Goal: Transaction & Acquisition: Purchase product/service

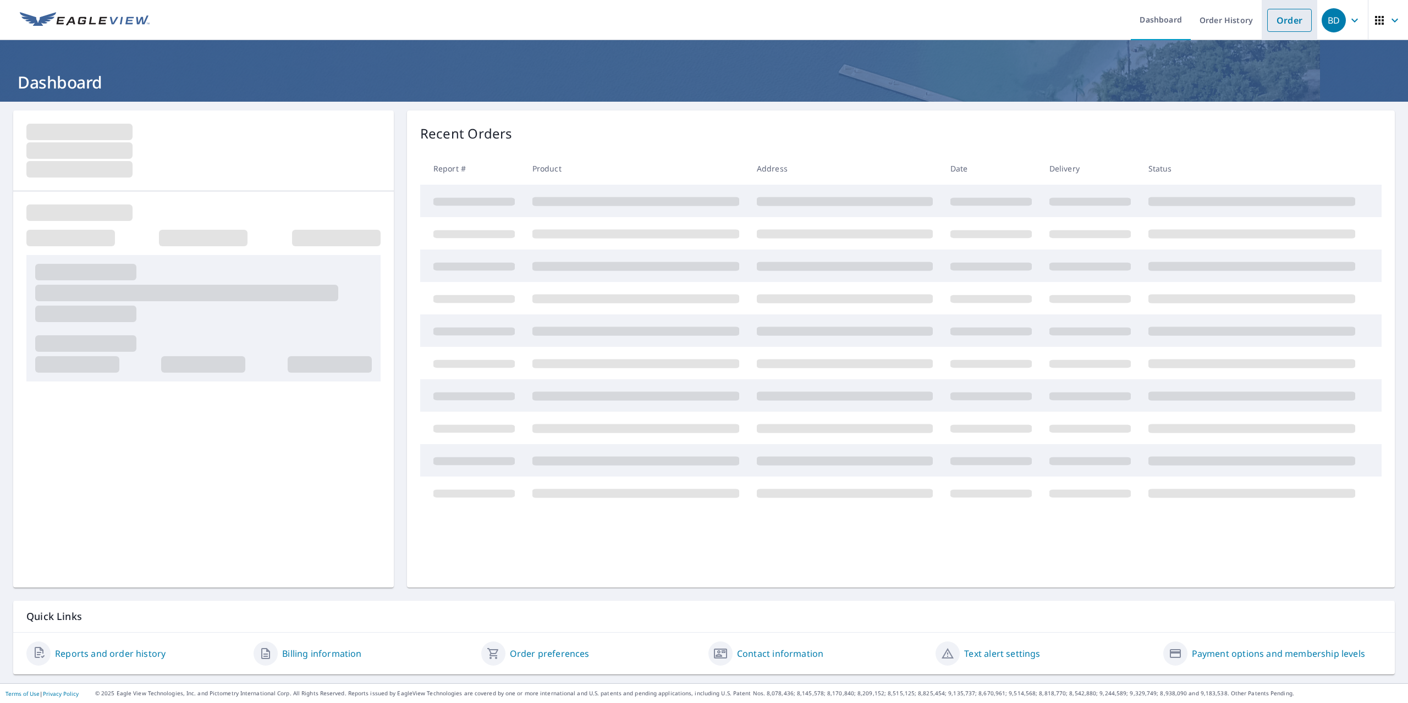
click at [1272, 15] on link "Order" at bounding box center [1289, 20] width 45 height 23
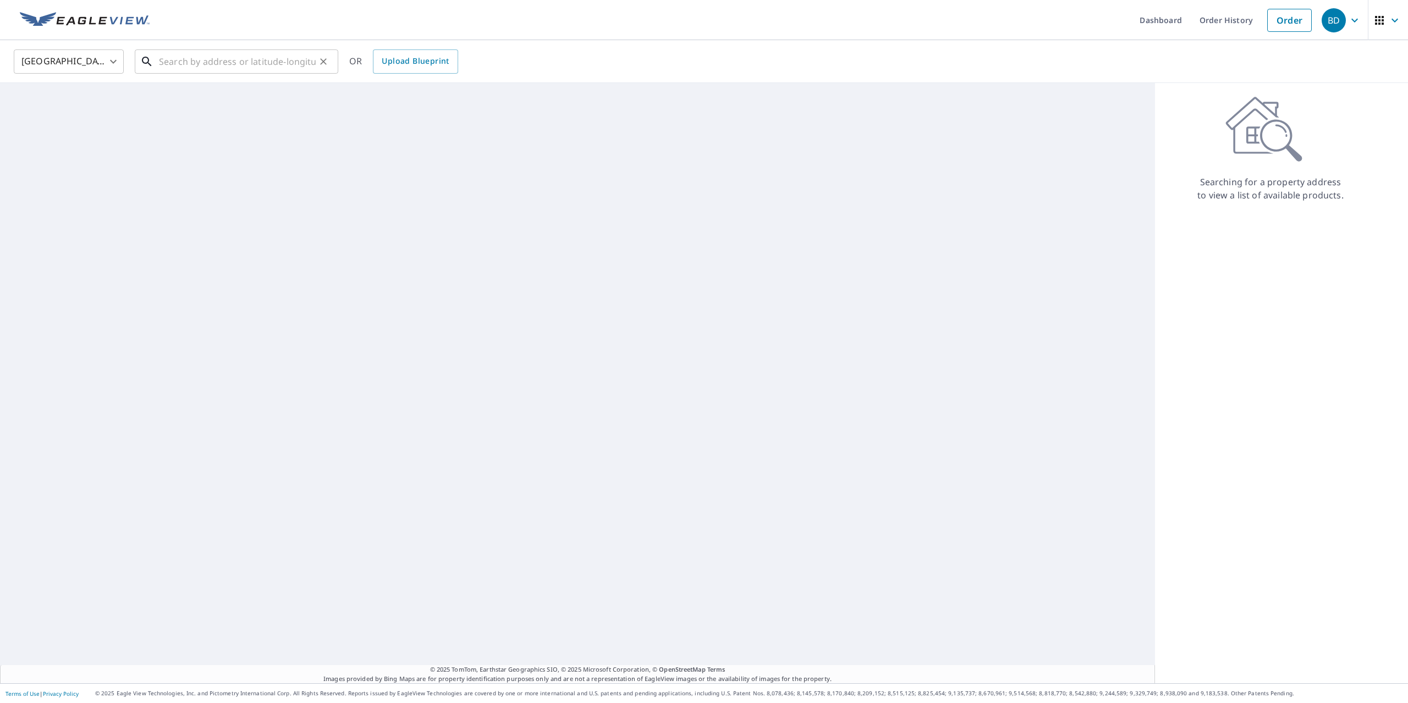
click at [253, 52] on input "text" at bounding box center [237, 61] width 157 height 31
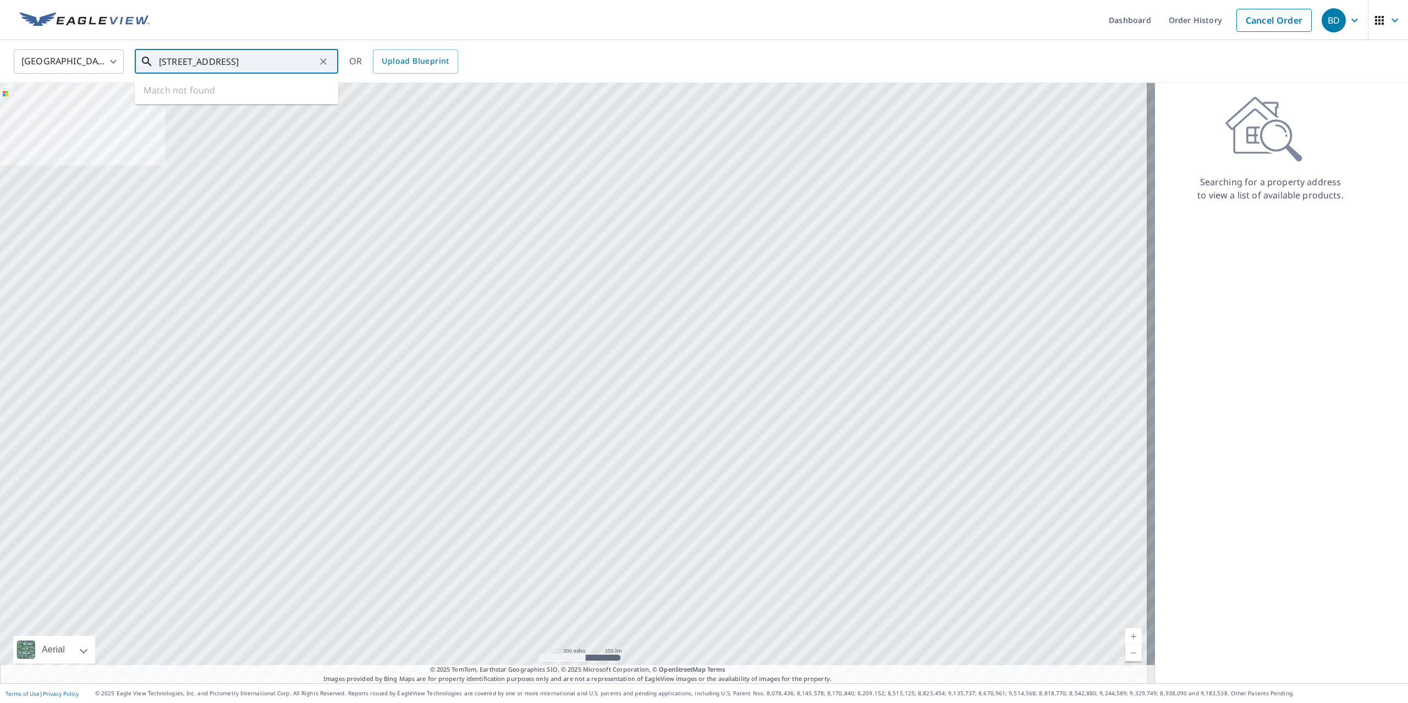
type input "[STREET_ADDRESS]"
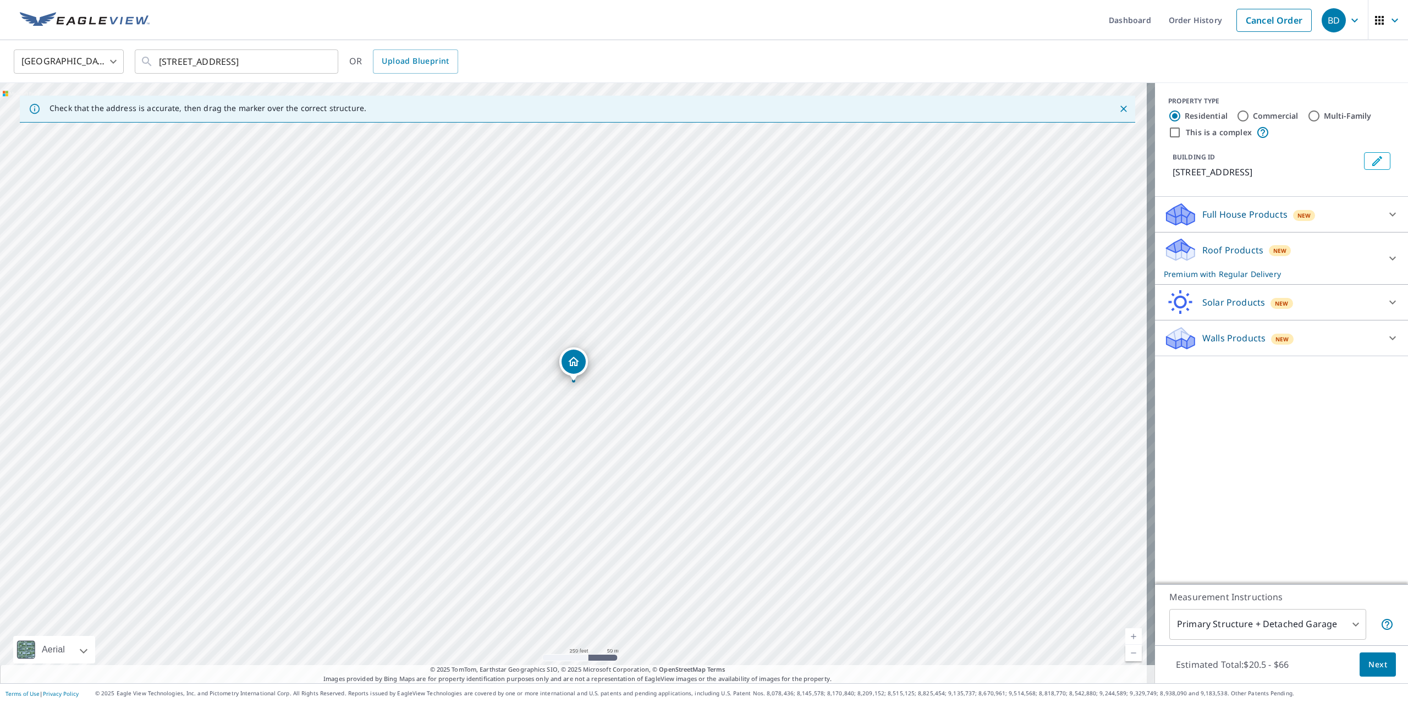
click at [1373, 669] on span "Next" at bounding box center [1377, 665] width 19 height 14
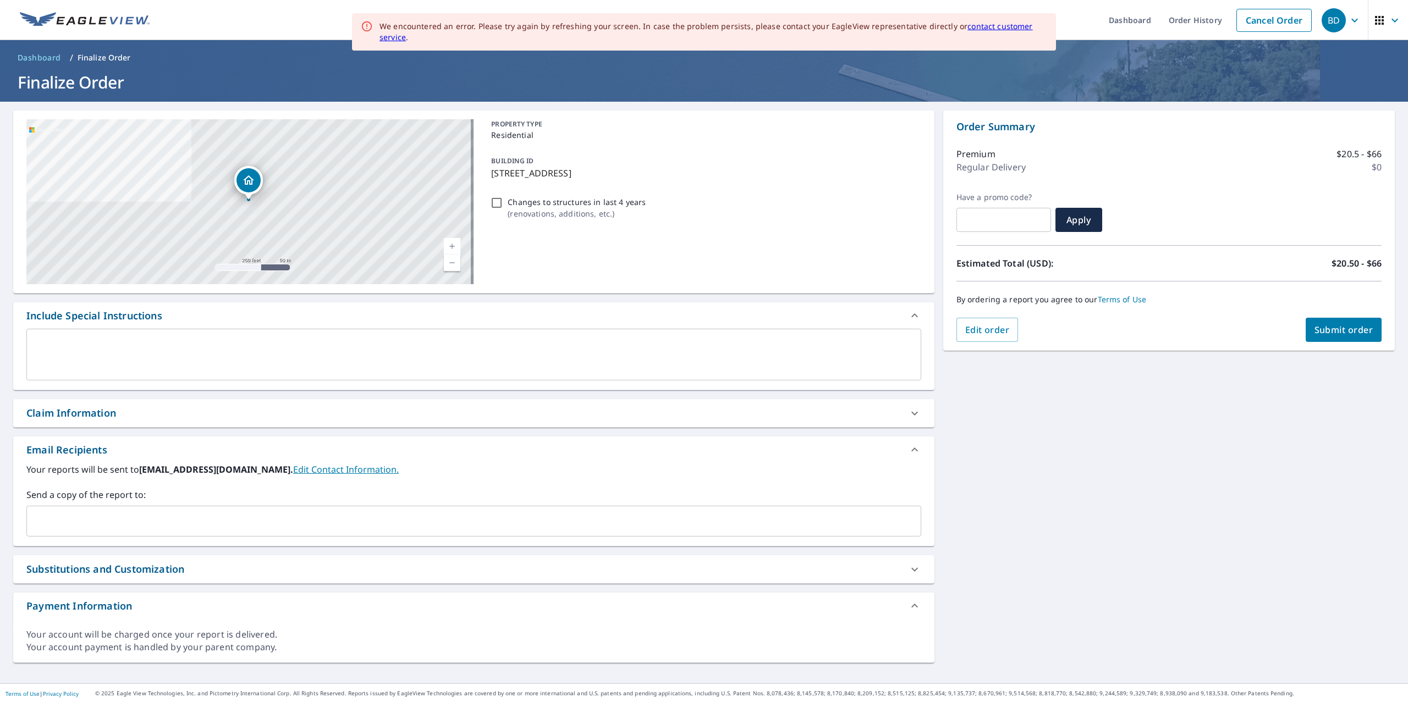
click at [156, 517] on input "text" at bounding box center [465, 521] width 868 height 21
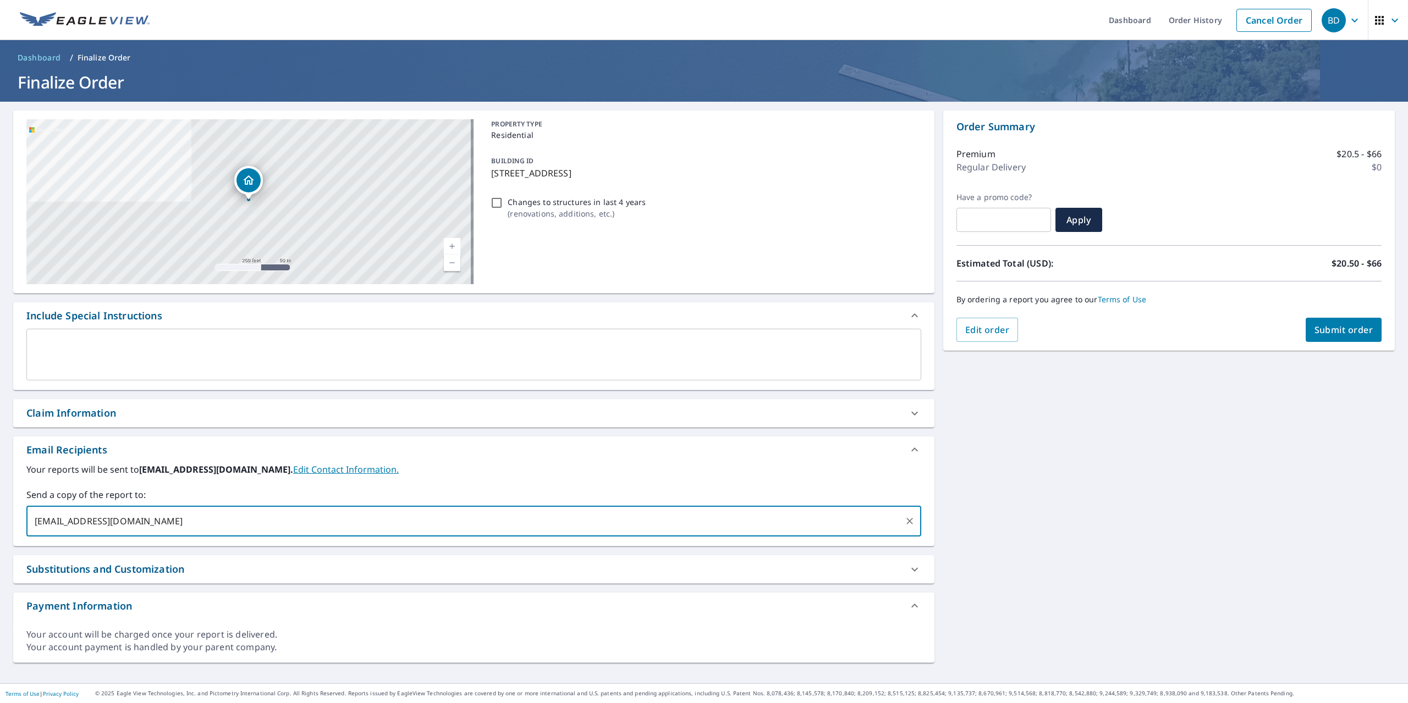
type input "[EMAIL_ADDRESS][DOMAIN_NAME]"
click at [1325, 326] on span "Submit order" at bounding box center [1343, 330] width 59 height 12
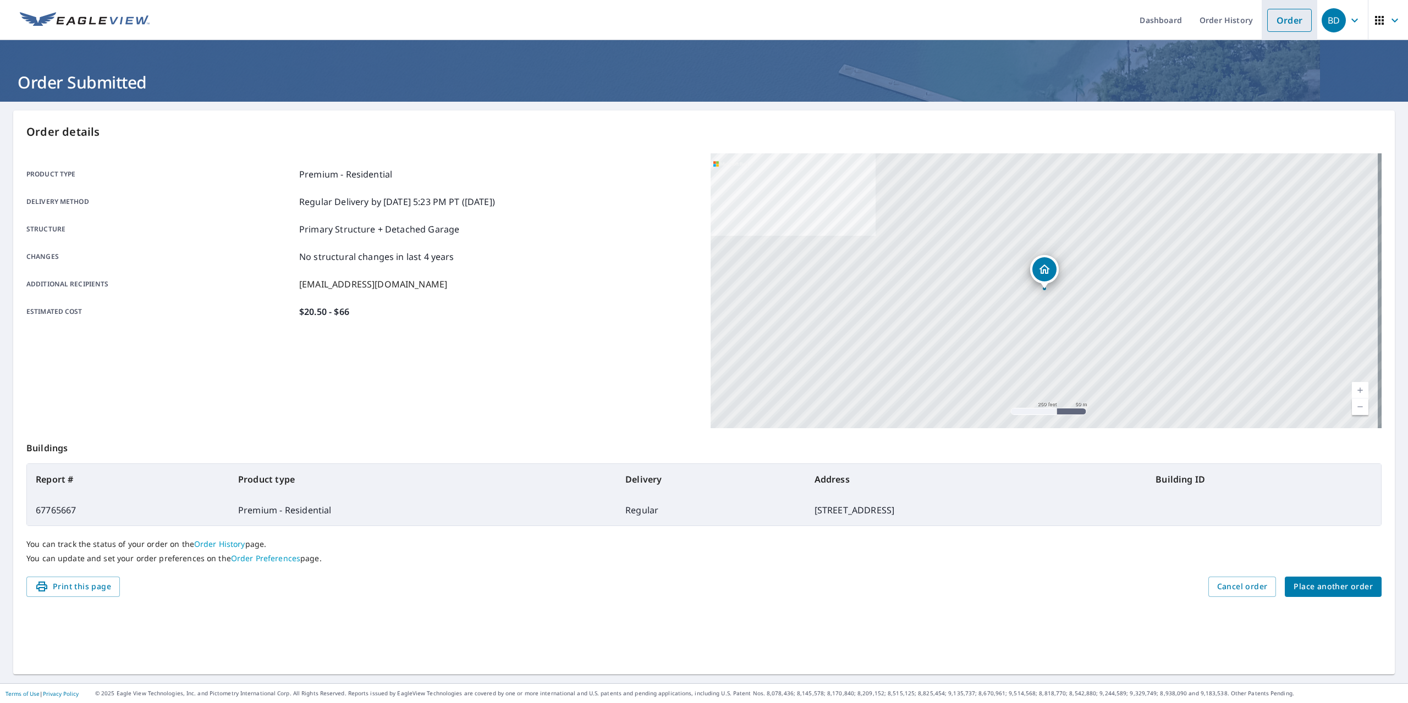
click at [1270, 26] on link "Order" at bounding box center [1289, 20] width 45 height 23
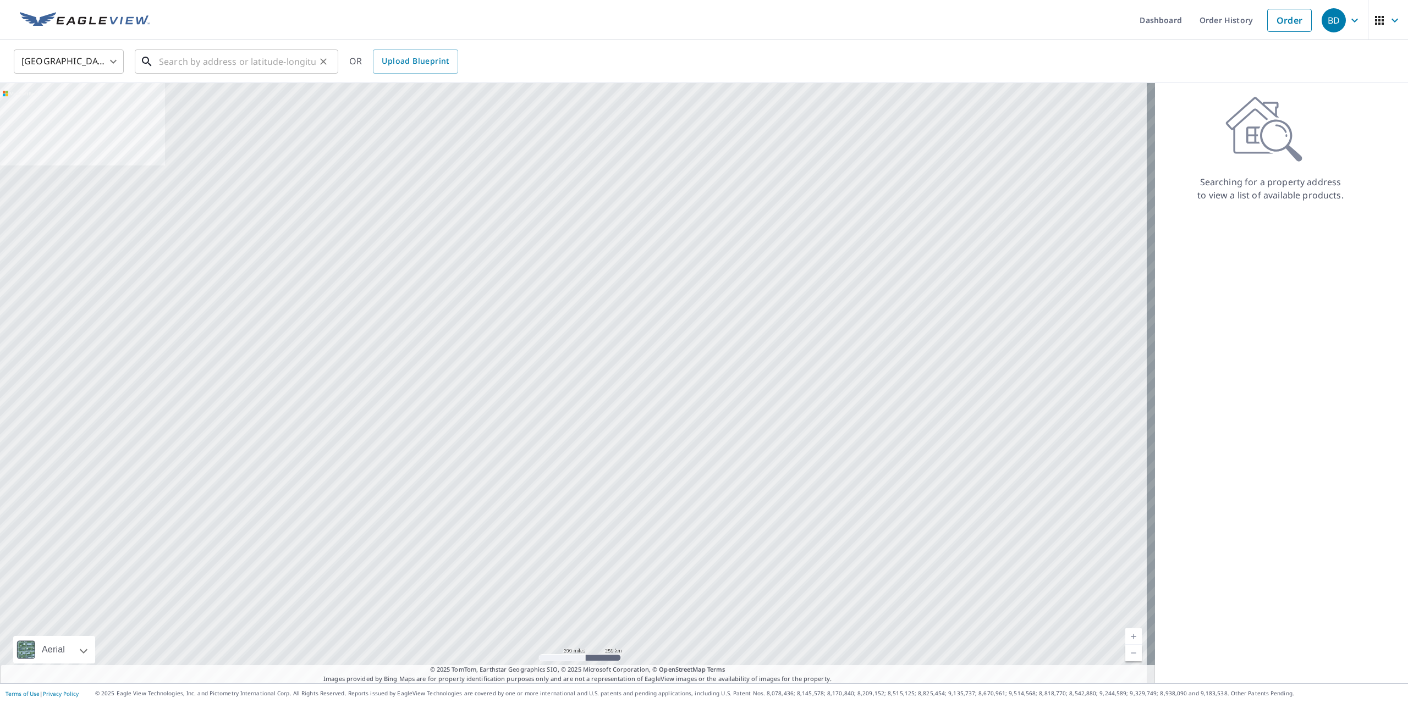
click at [221, 60] on input "text" at bounding box center [237, 61] width 157 height 31
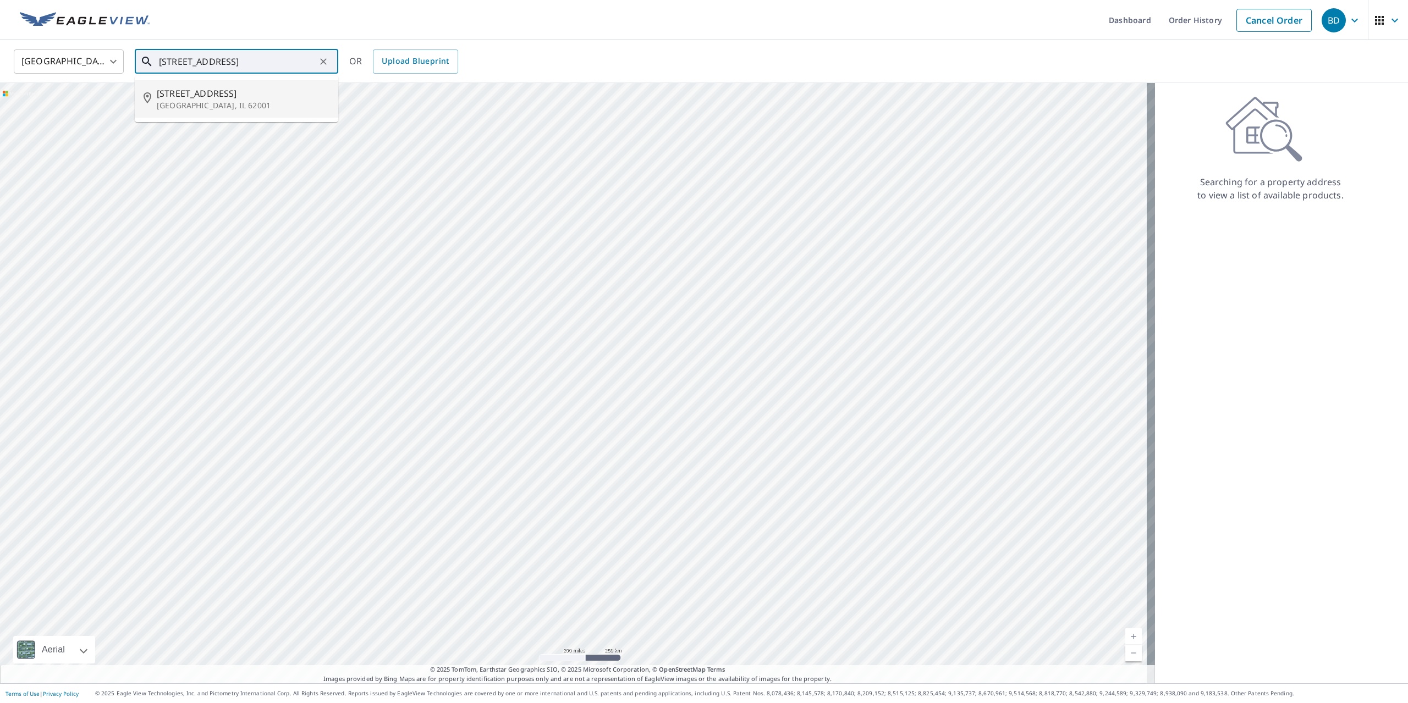
click at [221, 109] on p "[GEOGRAPHIC_DATA], IL 62001" at bounding box center [243, 105] width 173 height 11
type input "[STREET_ADDRESS]"
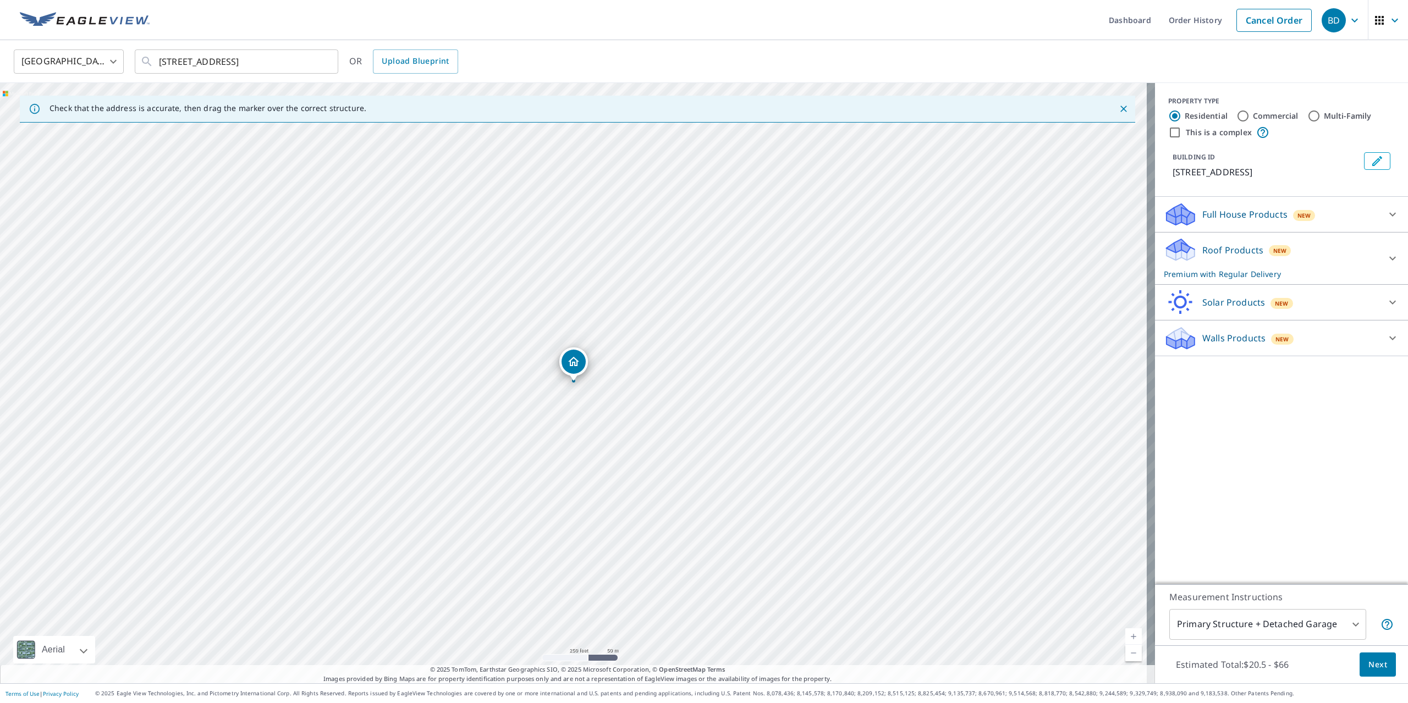
click at [1377, 655] on button "Next" at bounding box center [1377, 665] width 36 height 25
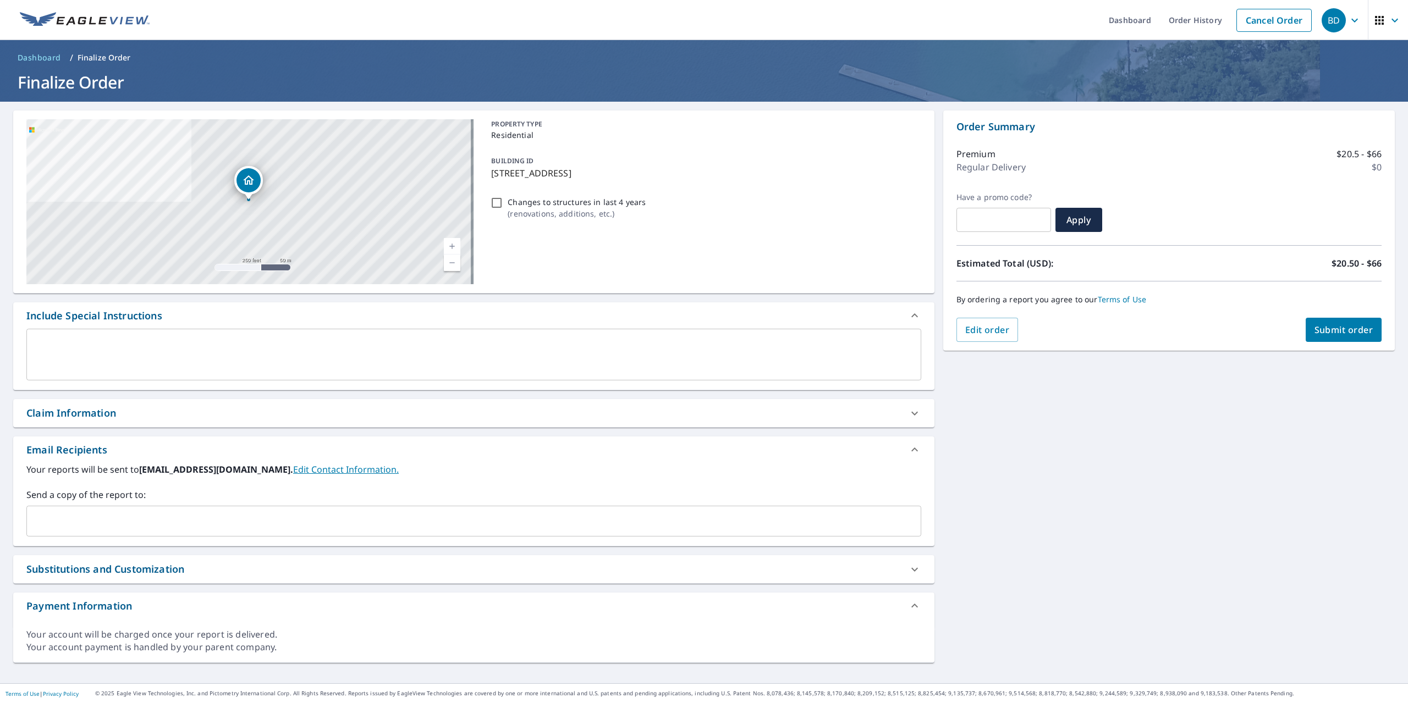
click at [118, 516] on input "text" at bounding box center [465, 521] width 868 height 21
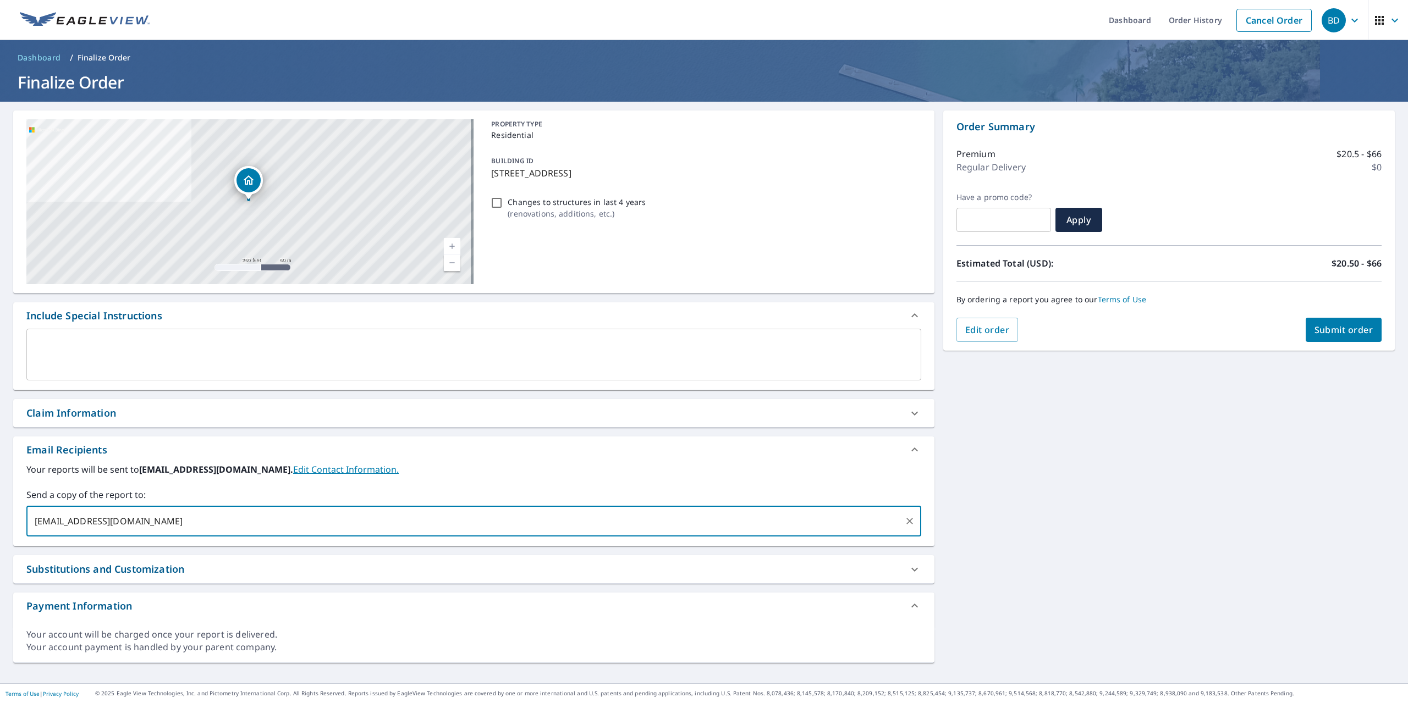
type input "[EMAIL_ADDRESS][DOMAIN_NAME]"
click at [1330, 339] on button "Submit order" at bounding box center [1343, 330] width 76 height 24
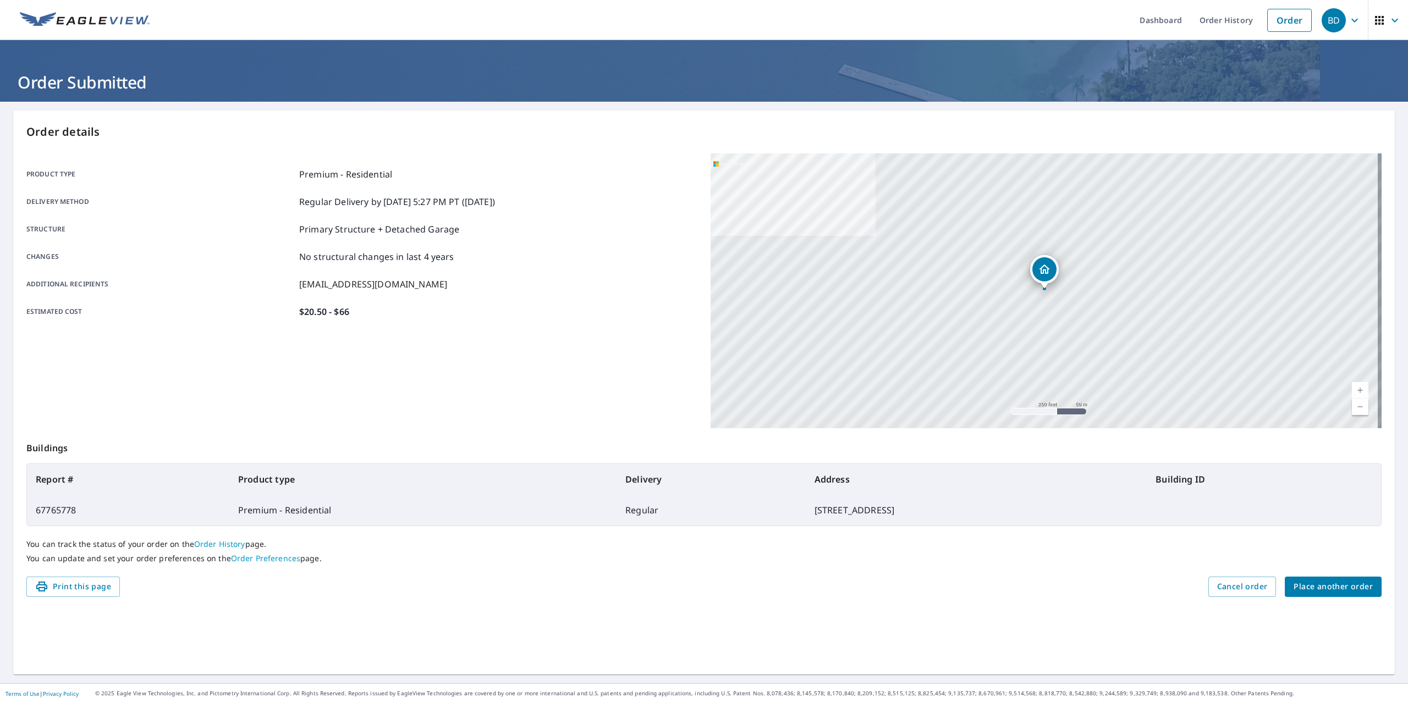
click at [1299, 584] on span "Place another order" at bounding box center [1332, 587] width 79 height 14
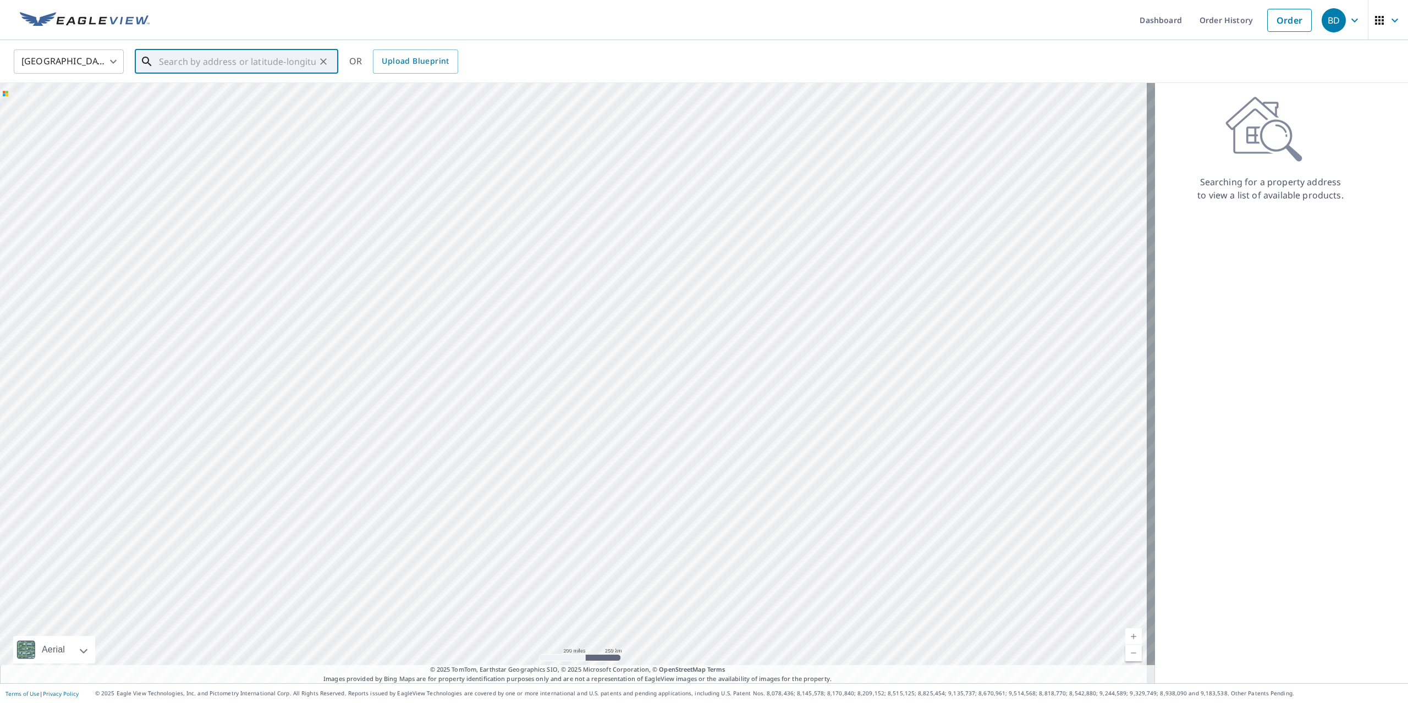
click at [223, 60] on input "text" at bounding box center [237, 61] width 157 height 31
click at [224, 95] on span "[STREET_ADDRESS]" at bounding box center [243, 93] width 173 height 13
type input "[STREET_ADDRESS]"
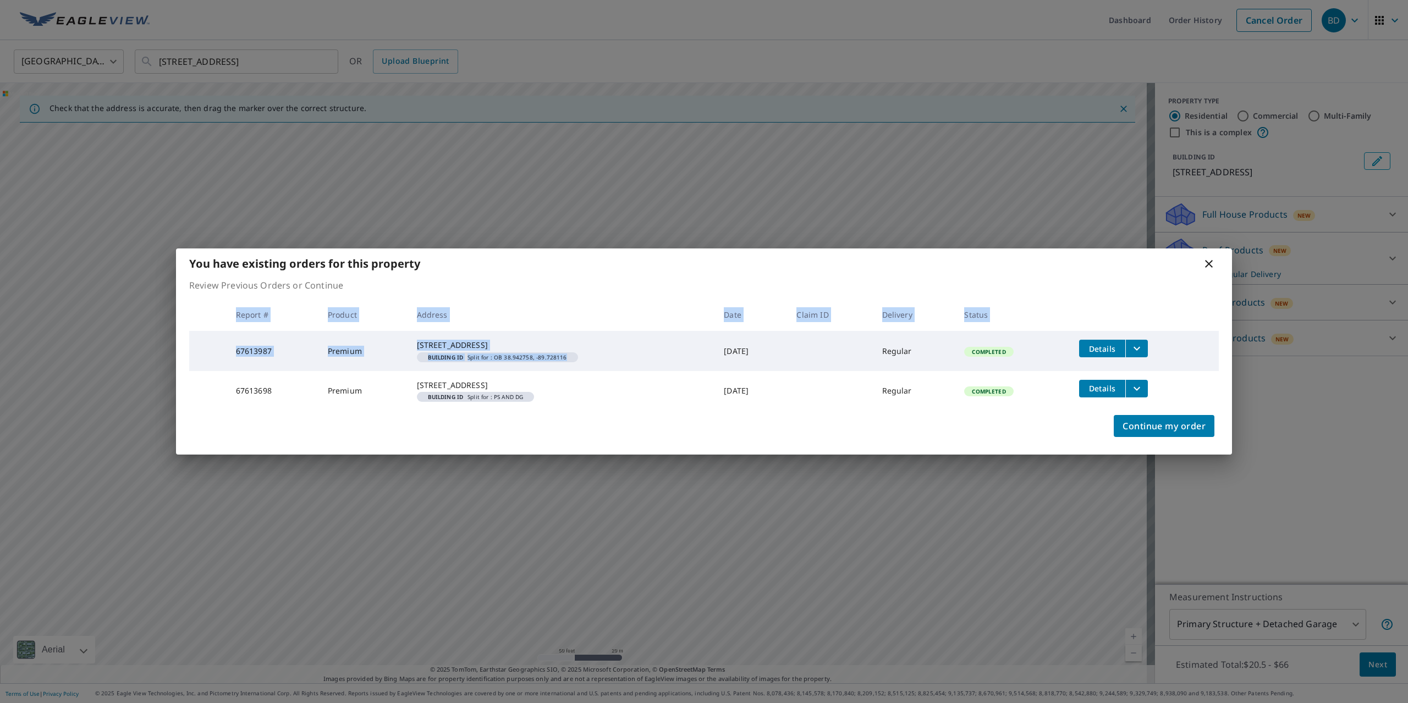
drag, startPoint x: 576, startPoint y: 367, endPoint x: 592, endPoint y: 428, distance: 62.5
click at [592, 428] on div "You have existing orders for this property Review Previous Orders or Continue R…" at bounding box center [704, 352] width 1056 height 206
click at [631, 476] on div "You have existing orders for this property Review Previous Orders or Continue R…" at bounding box center [704, 351] width 1408 height 703
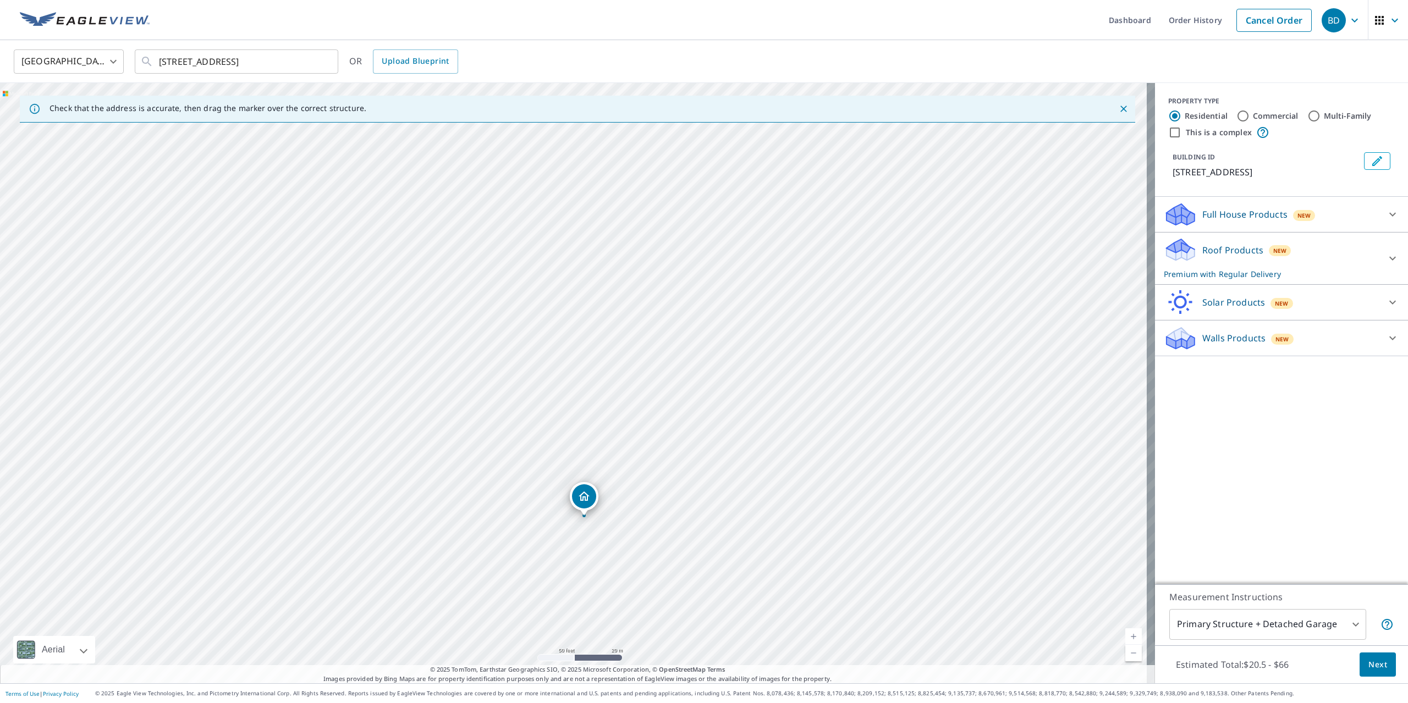
drag, startPoint x: 579, startPoint y: 389, endPoint x: 582, endPoint y: 501, distance: 112.8
click at [1379, 670] on button "Next" at bounding box center [1377, 665] width 36 height 25
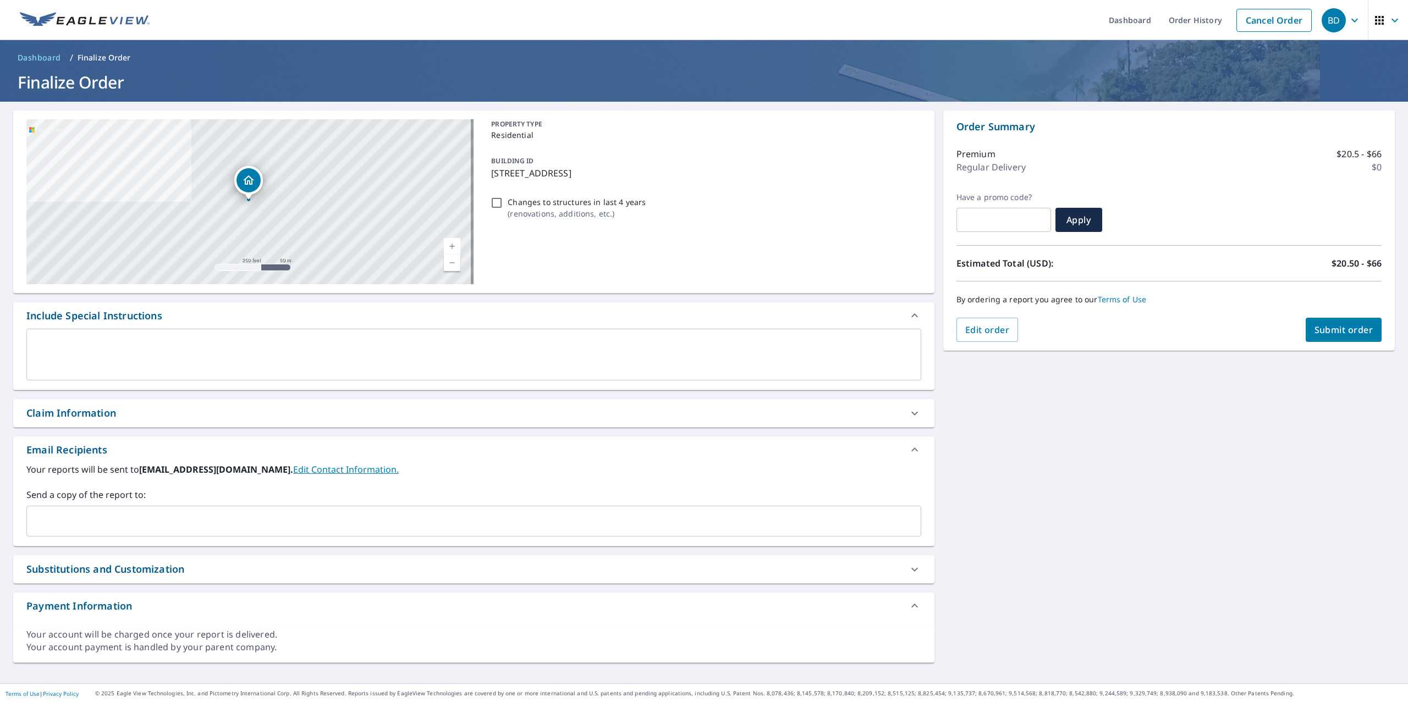
click at [83, 524] on input "text" at bounding box center [465, 521] width 868 height 21
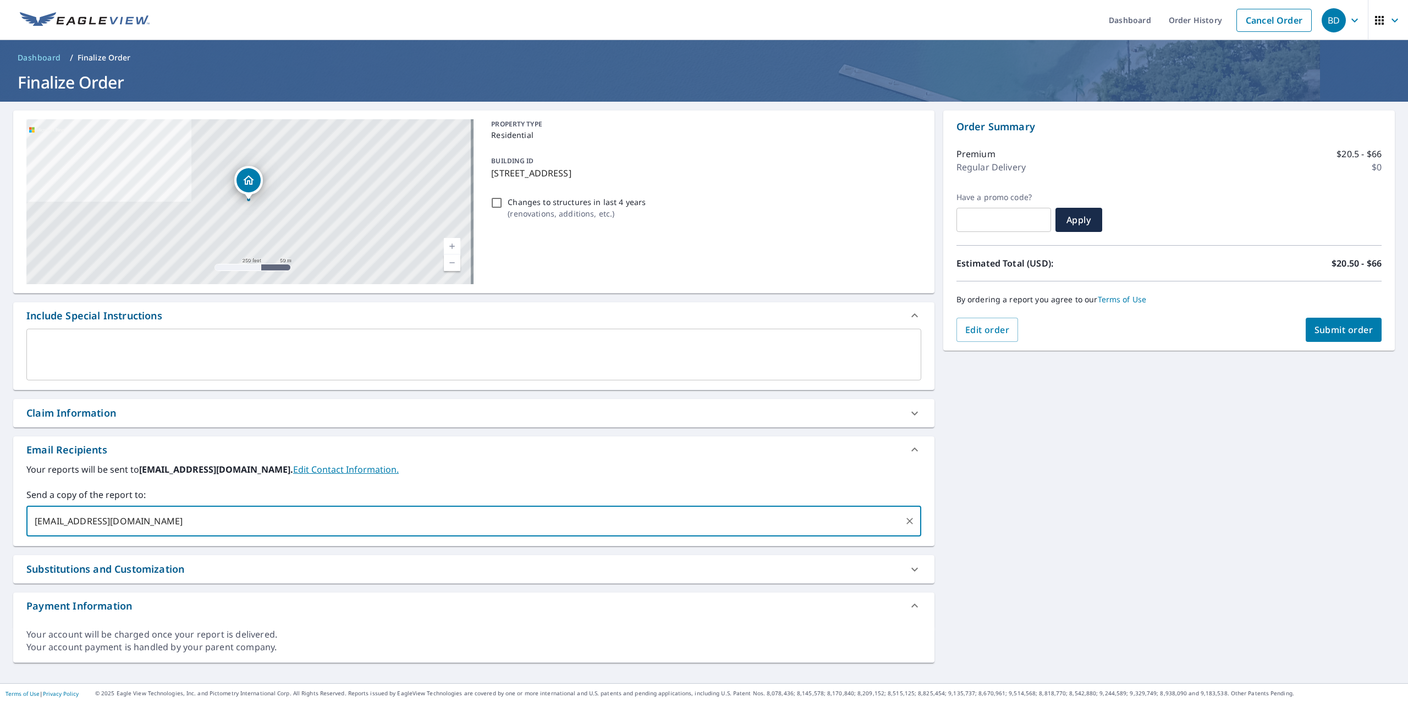
type input "[EMAIL_ADDRESS][DOMAIN_NAME]"
click at [1358, 324] on span "Submit order" at bounding box center [1343, 330] width 59 height 12
